Goal: Information Seeking & Learning: Learn about a topic

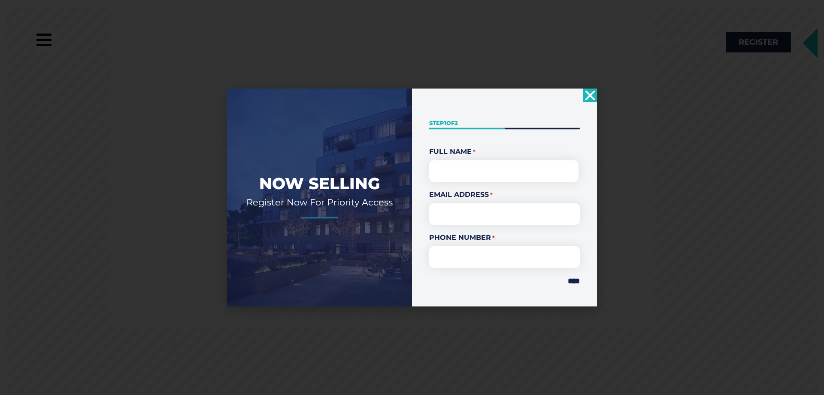
click at [588, 93] on use "Close" at bounding box center [591, 95] width 10 height 10
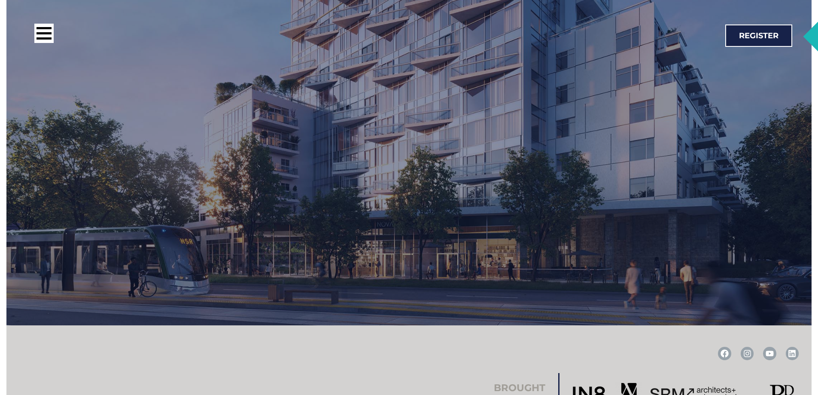
scroll to position [1769, 0]
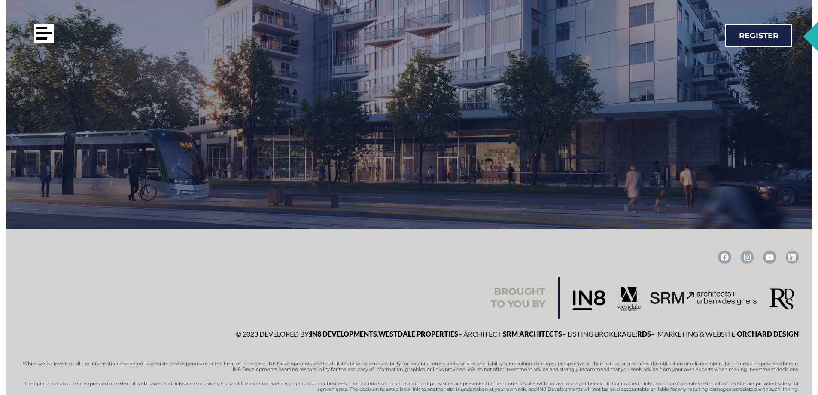
click at [44, 33] on div at bounding box center [43, 33] width 15 height 2
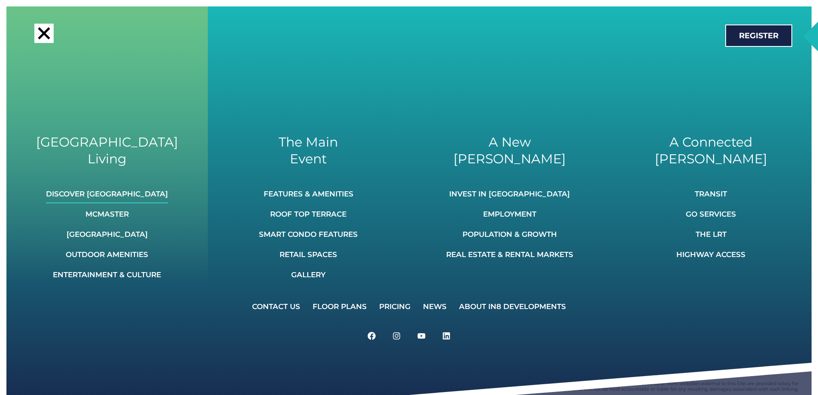
click at [121, 194] on link "Discover [GEOGRAPHIC_DATA]" at bounding box center [107, 193] width 122 height 19
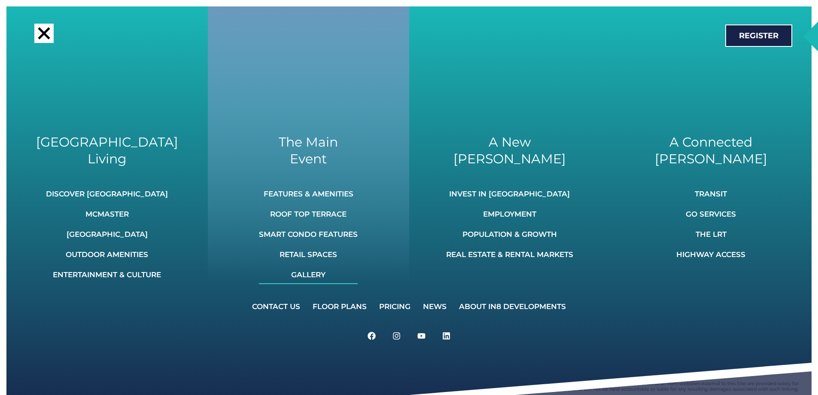
click at [301, 268] on link "Gallery" at bounding box center [308, 274] width 99 height 19
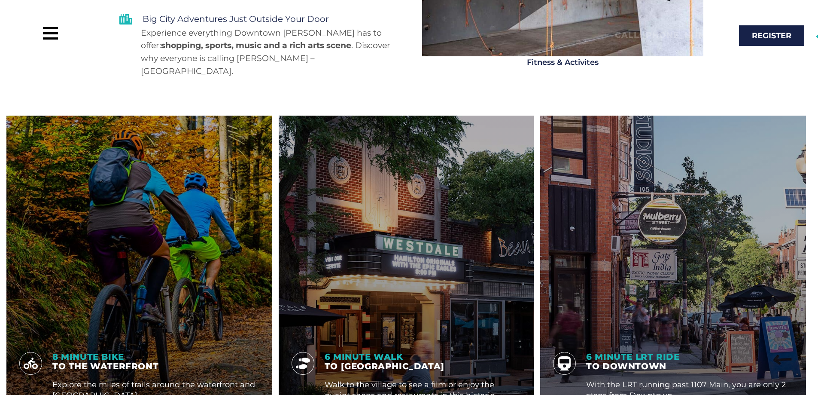
scroll to position [1159, 0]
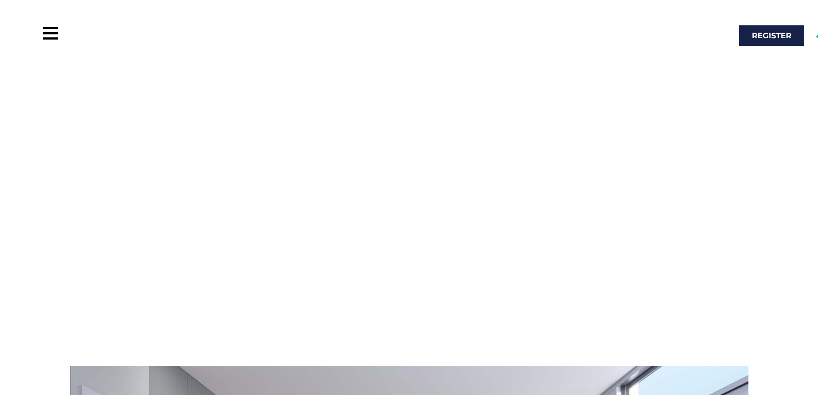
scroll to position [429, 0]
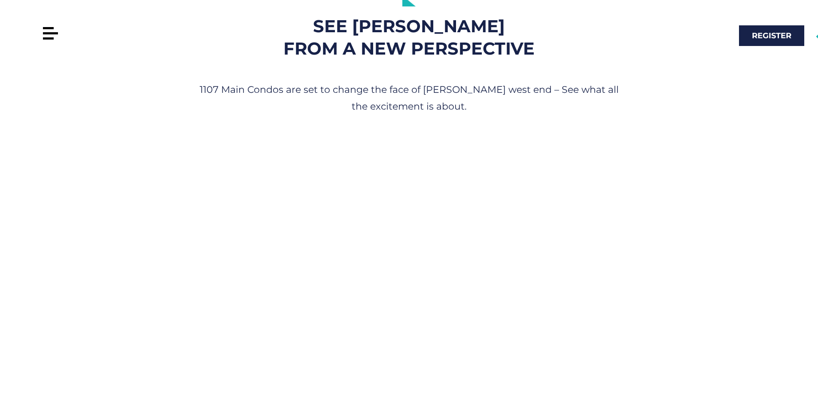
click at [47, 33] on div at bounding box center [50, 33] width 15 height 2
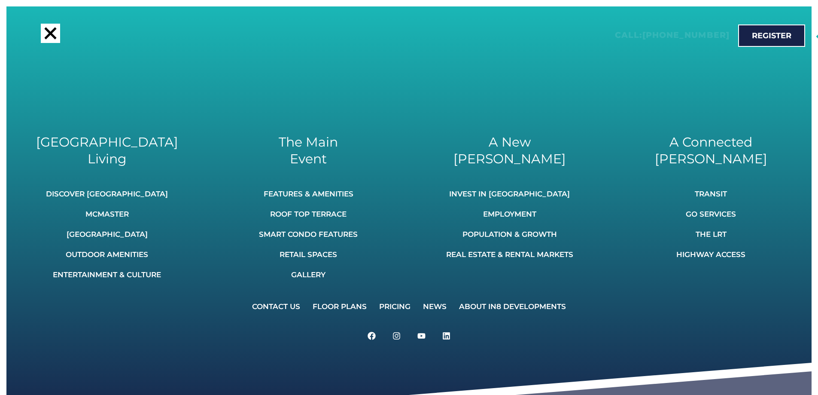
click at [49, 34] on div at bounding box center [50, 33] width 12 height 12
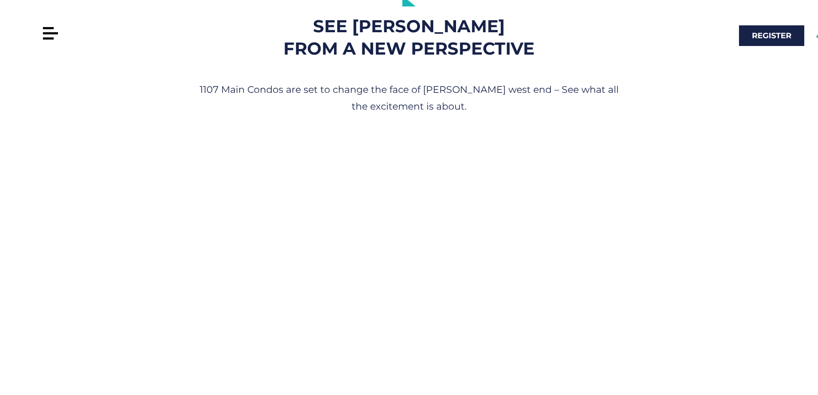
click at [49, 34] on div at bounding box center [50, 33] width 15 height 2
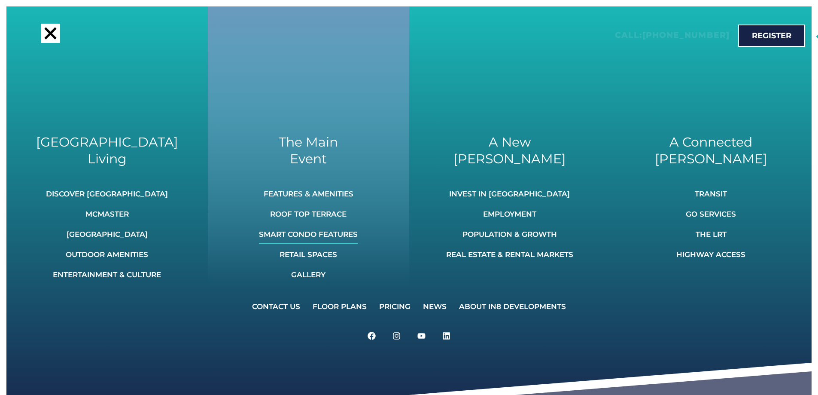
click at [321, 232] on link "Smart Condo Features" at bounding box center [308, 234] width 99 height 19
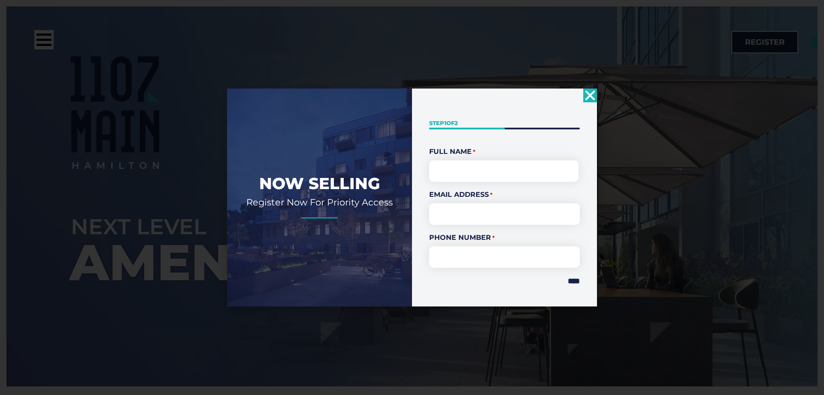
click at [595, 97] on icon "Close" at bounding box center [591, 95] width 14 height 14
